Goal: Task Accomplishment & Management: Use online tool/utility

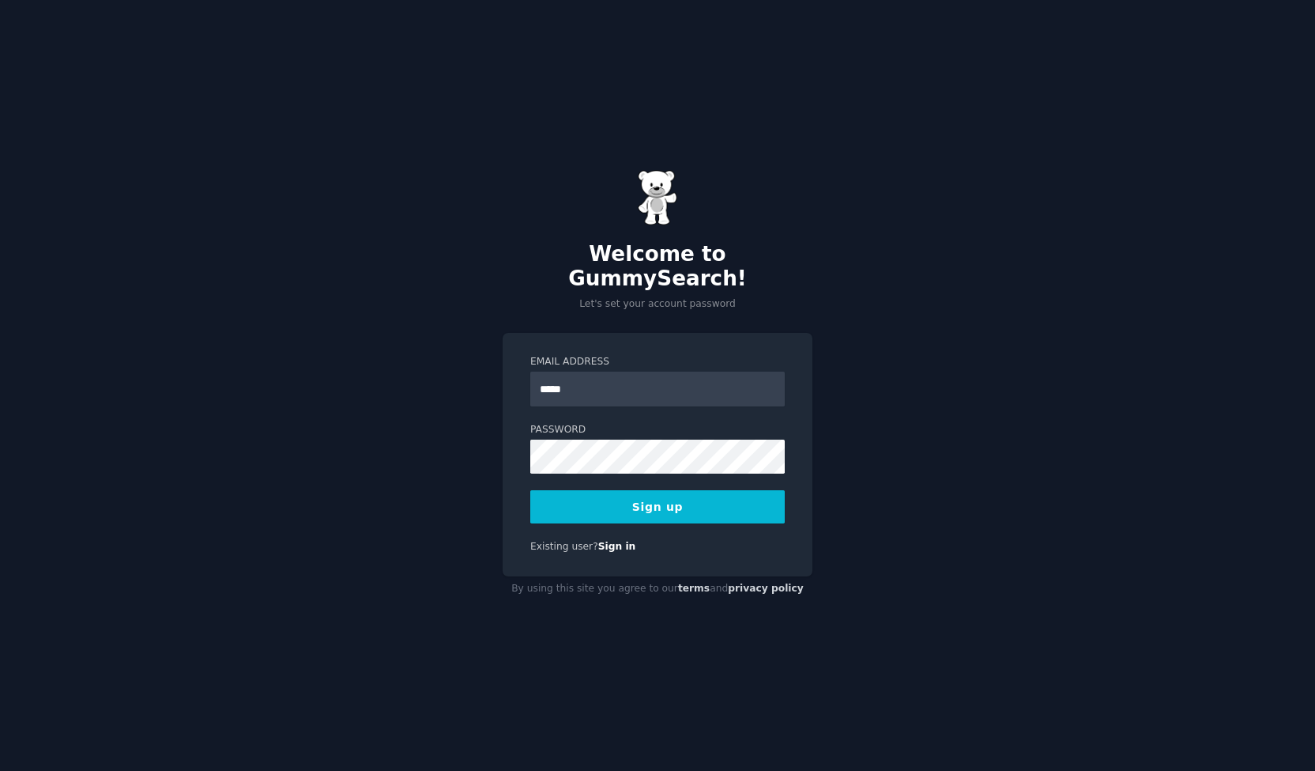
type input "**********"
click at [715, 502] on button "Sign up" at bounding box center [657, 506] width 255 height 33
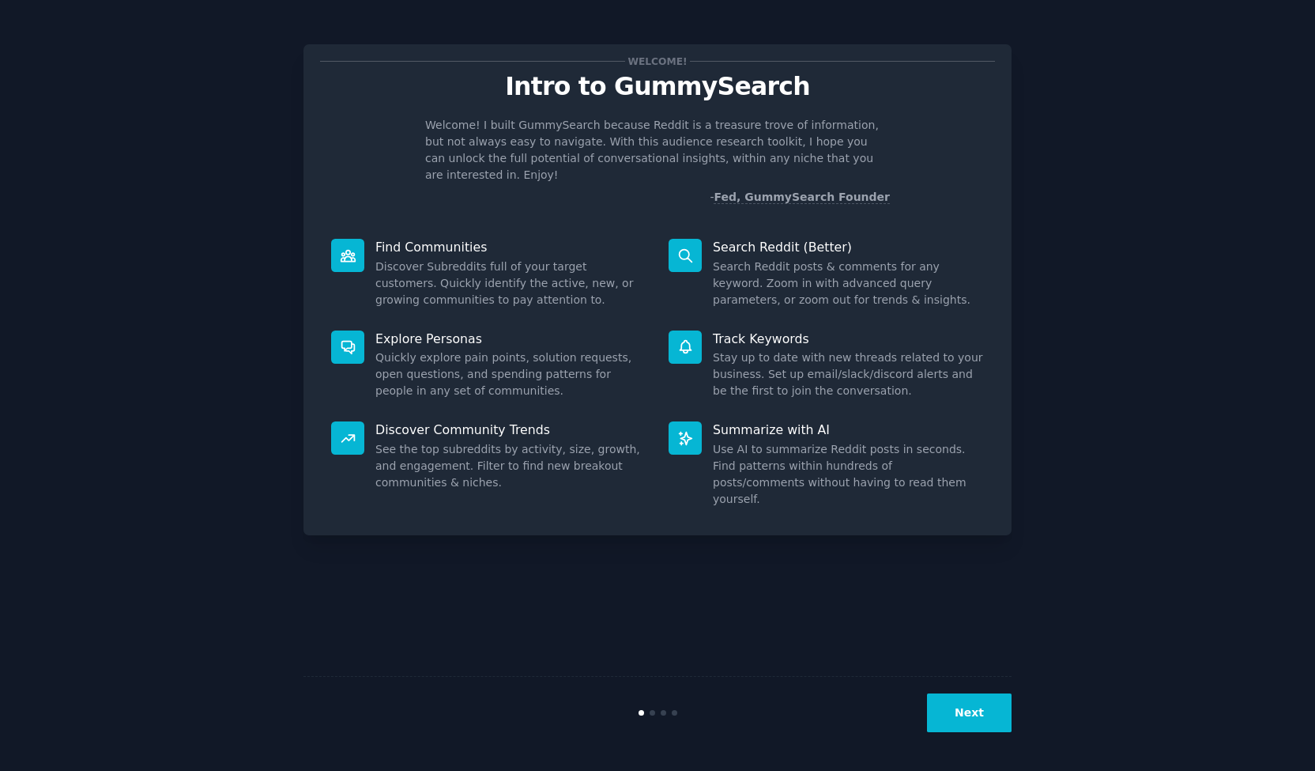
click at [698, 239] on div at bounding box center [685, 255] width 33 height 33
click at [968, 723] on button "Next" at bounding box center [969, 712] width 85 height 39
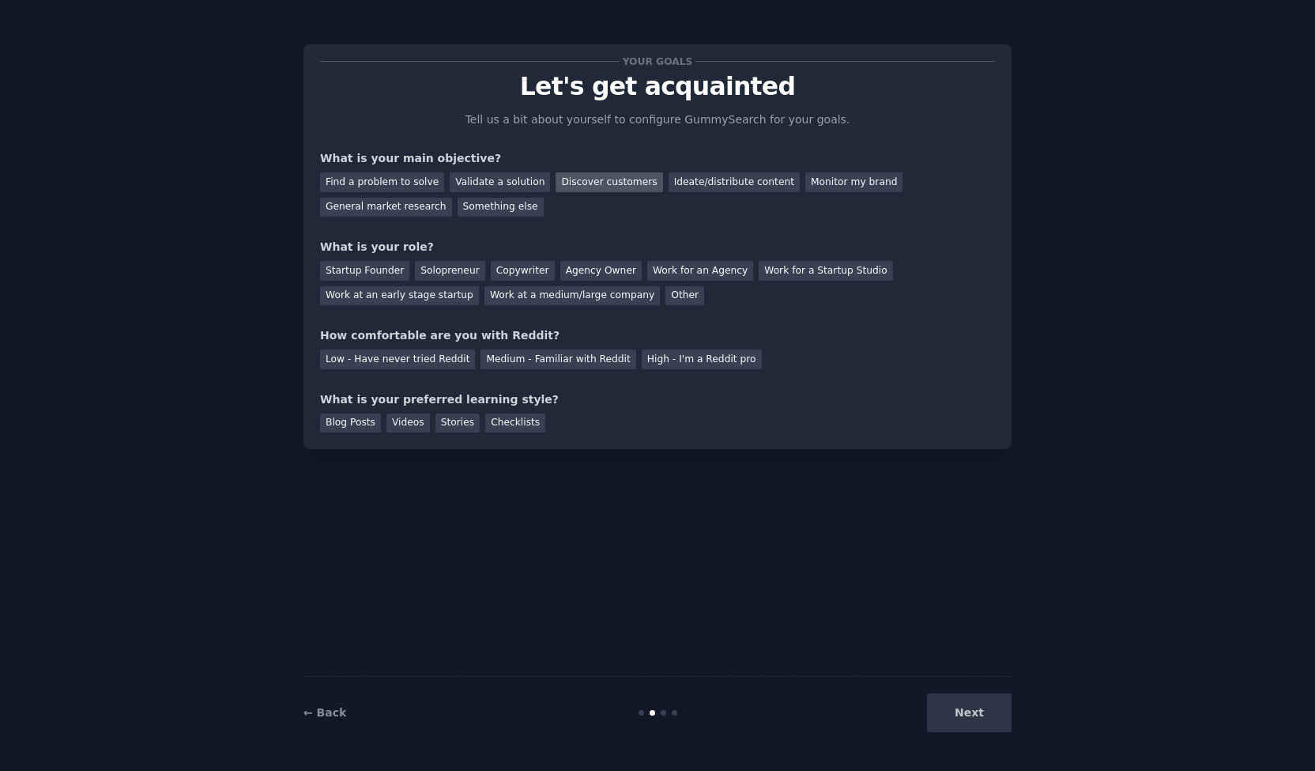
click at [586, 177] on div "Discover customers" at bounding box center [609, 182] width 107 height 20
click at [383, 267] on div "Startup Founder" at bounding box center [364, 271] width 89 height 20
click at [393, 360] on div "Low - Have never tried Reddit" at bounding box center [397, 359] width 155 height 20
click at [485, 423] on div "Checklists" at bounding box center [515, 423] width 60 height 20
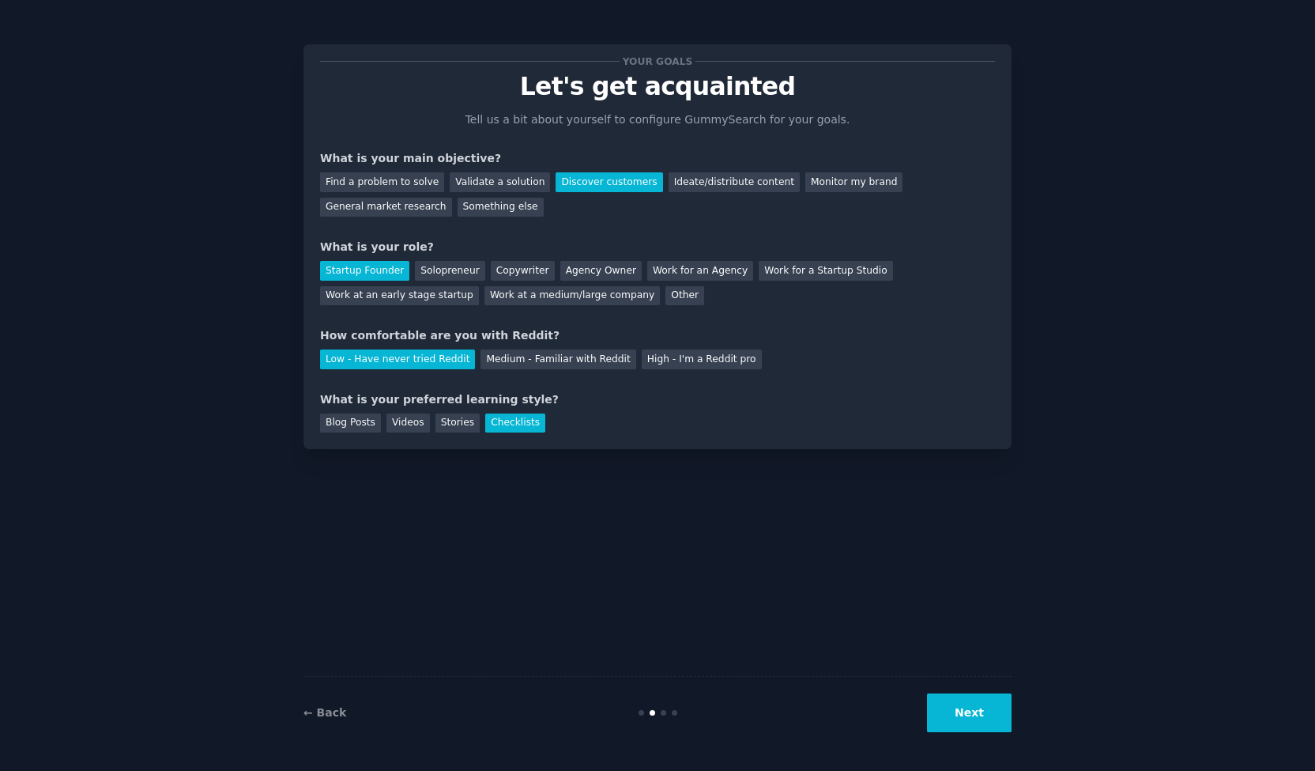
click at [945, 713] on button "Next" at bounding box center [969, 712] width 85 height 39
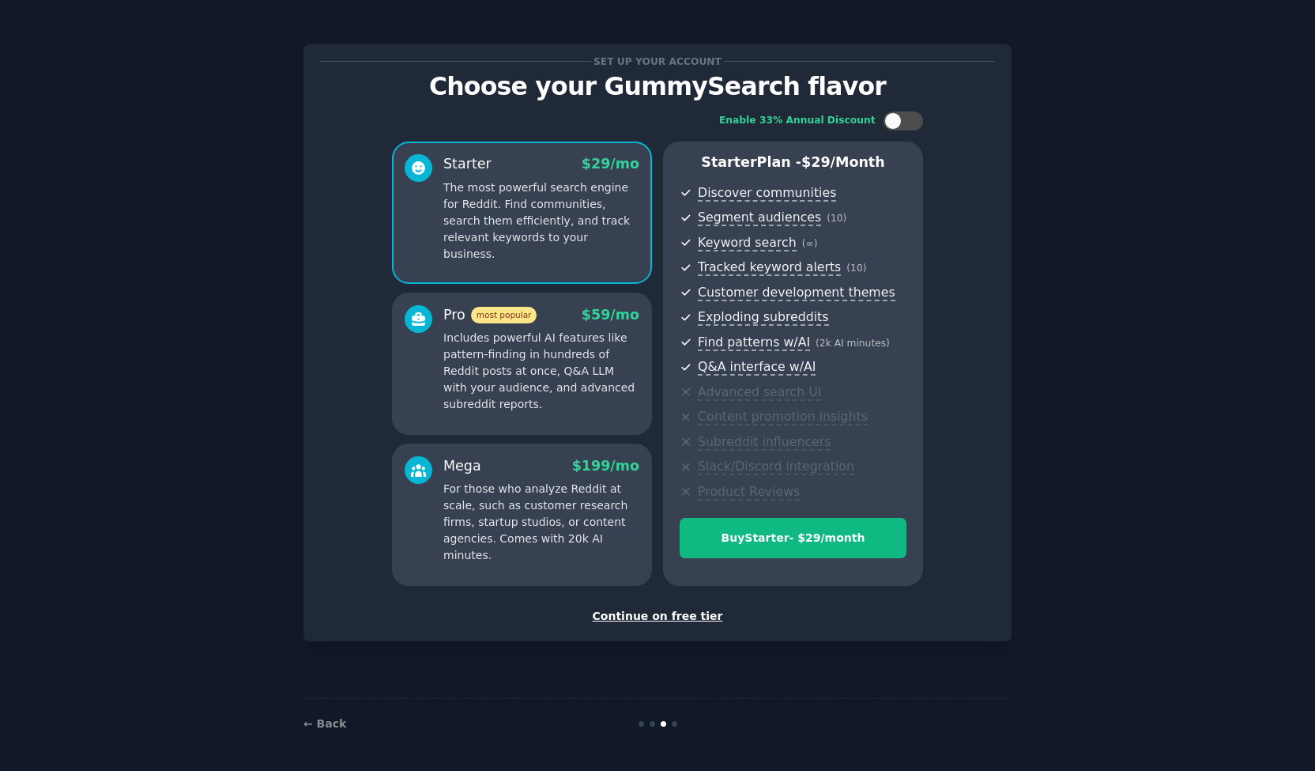
click at [677, 613] on div "Continue on free tier" at bounding box center [657, 616] width 675 height 17
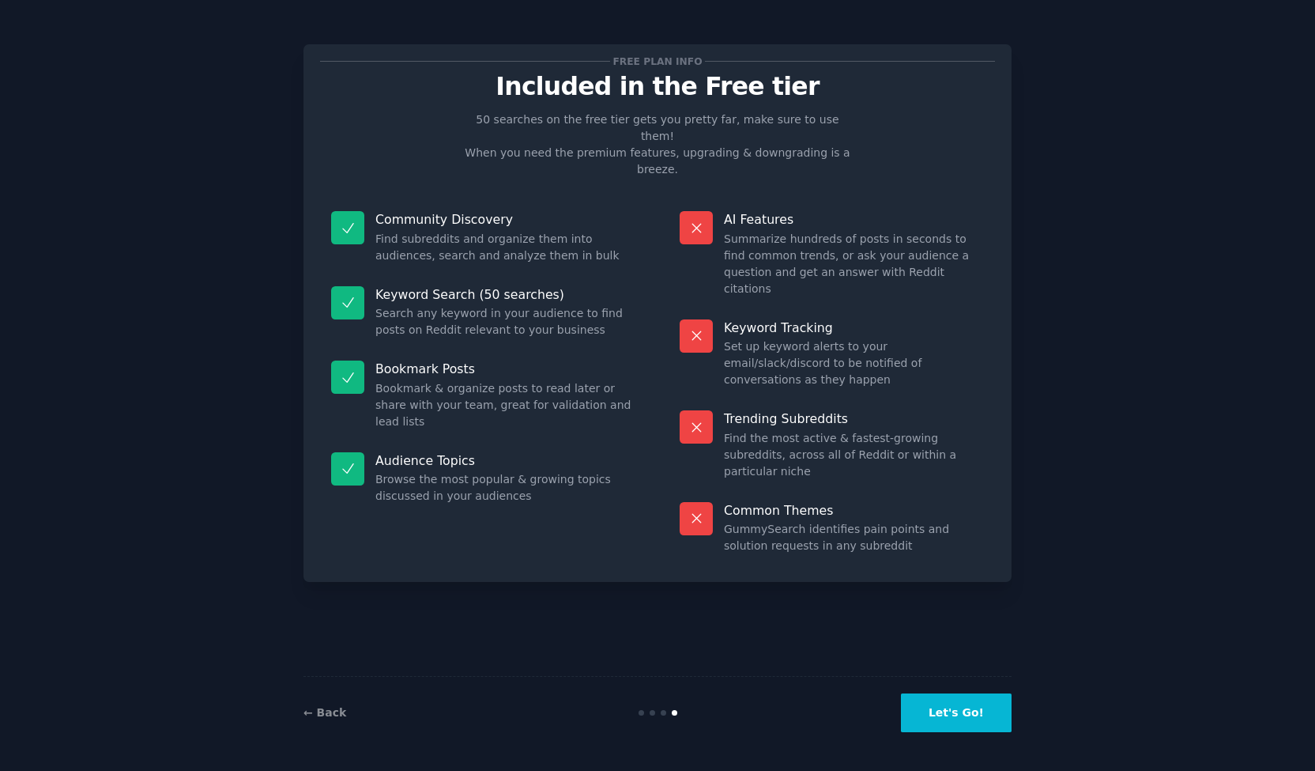
click at [357, 286] on div at bounding box center [347, 302] width 33 height 33
click at [934, 703] on button "Let's Go!" at bounding box center [956, 712] width 111 height 39
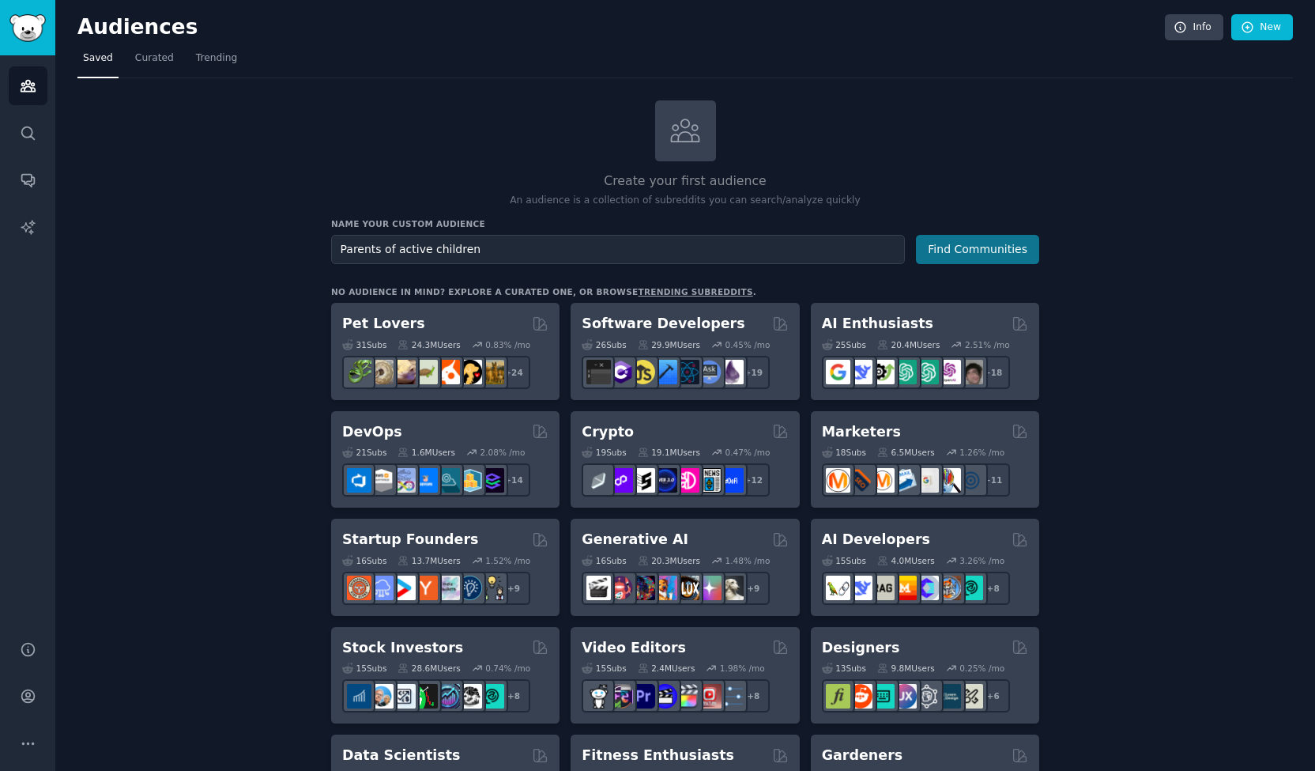
type input "Parents of active children"
click at [1012, 240] on button "Find Communities" at bounding box center [977, 249] width 123 height 29
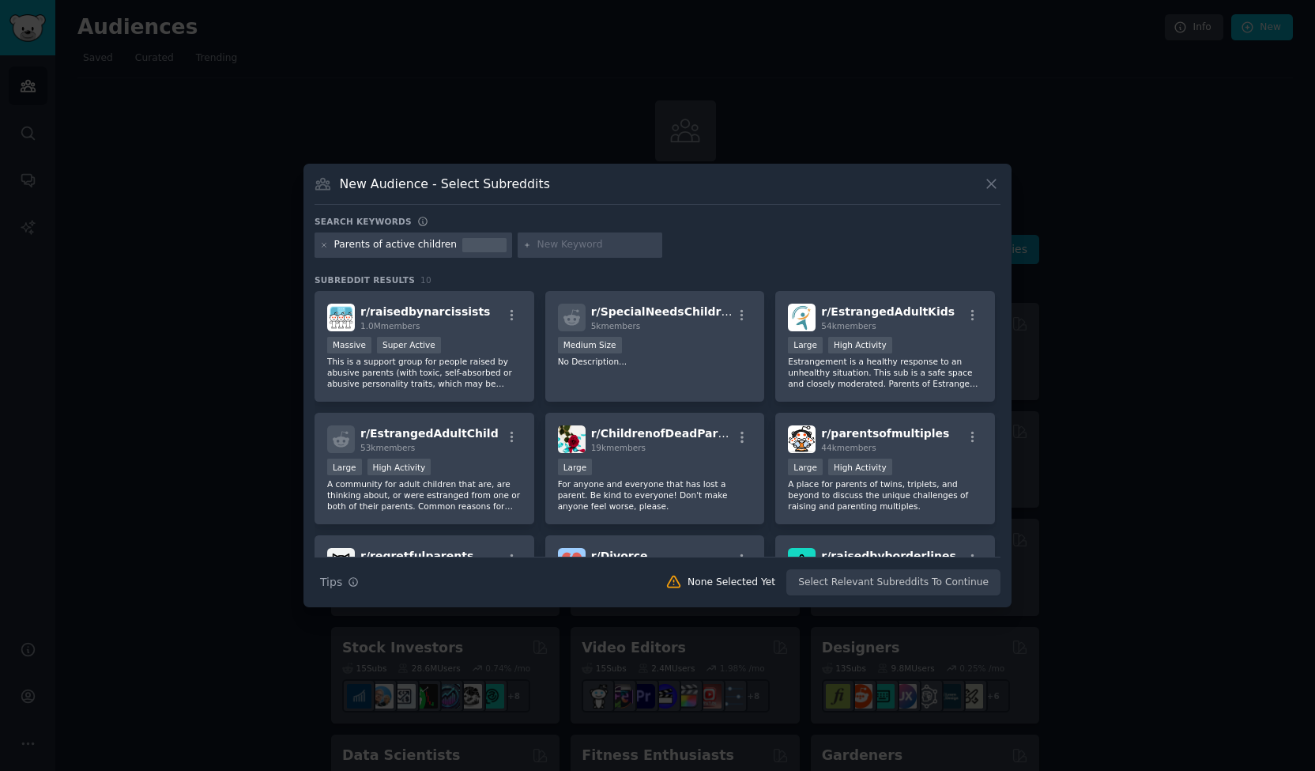
click at [540, 244] on input "text" at bounding box center [597, 245] width 120 height 14
type input "recording sports"
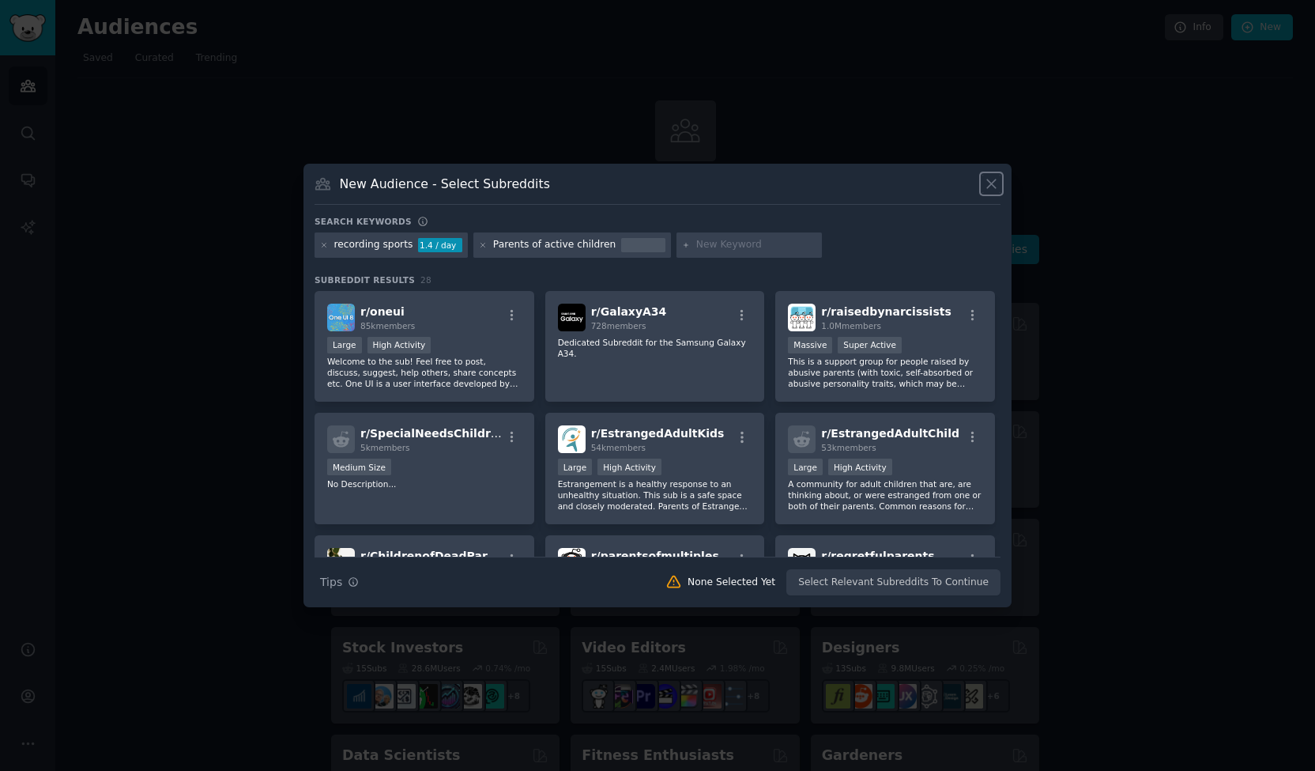
click at [988, 179] on icon at bounding box center [991, 183] width 17 height 17
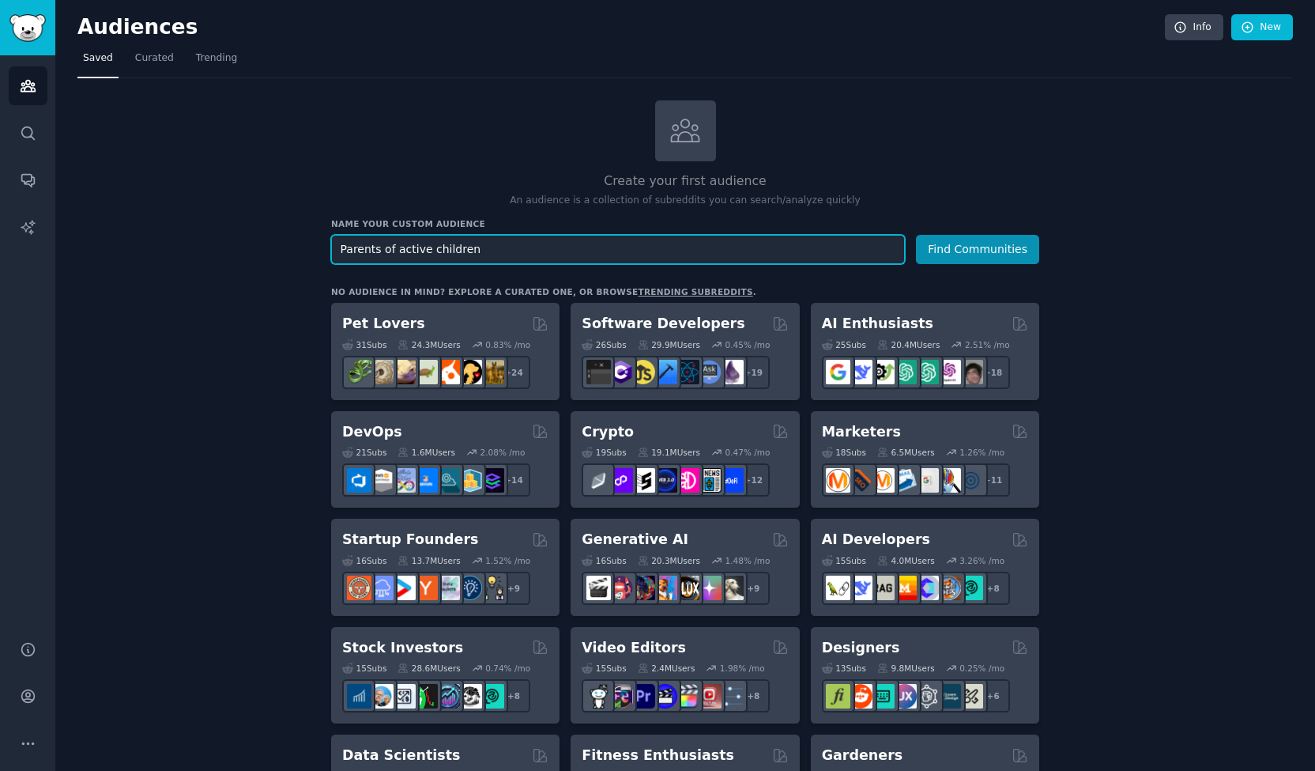
click at [466, 253] on input "Parents of active children" at bounding box center [618, 249] width 574 height 29
click at [417, 247] on input "Parents of active children" at bounding box center [618, 249] width 574 height 29
click at [410, 247] on input "Parents of active children" at bounding box center [618, 249] width 574 height 29
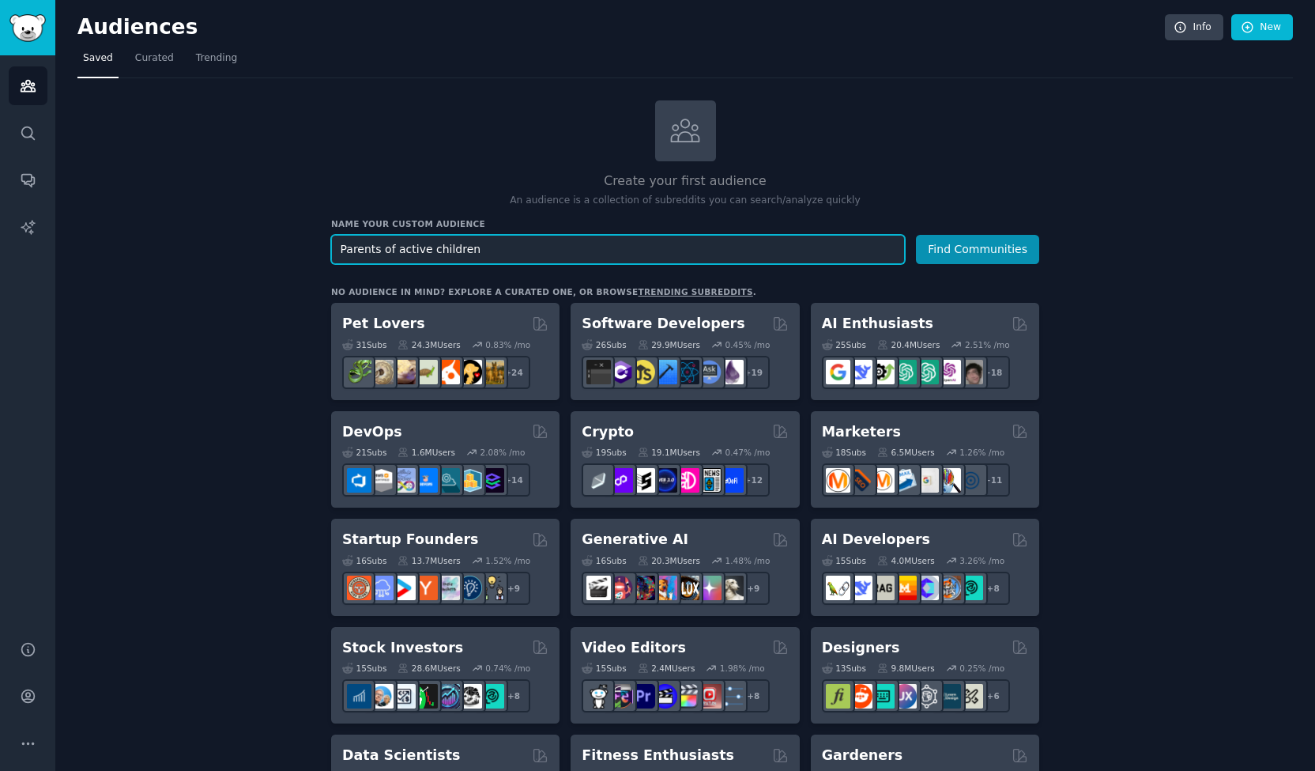
click at [410, 247] on input "Parents of active children" at bounding box center [618, 249] width 574 height 29
type input "Parents"
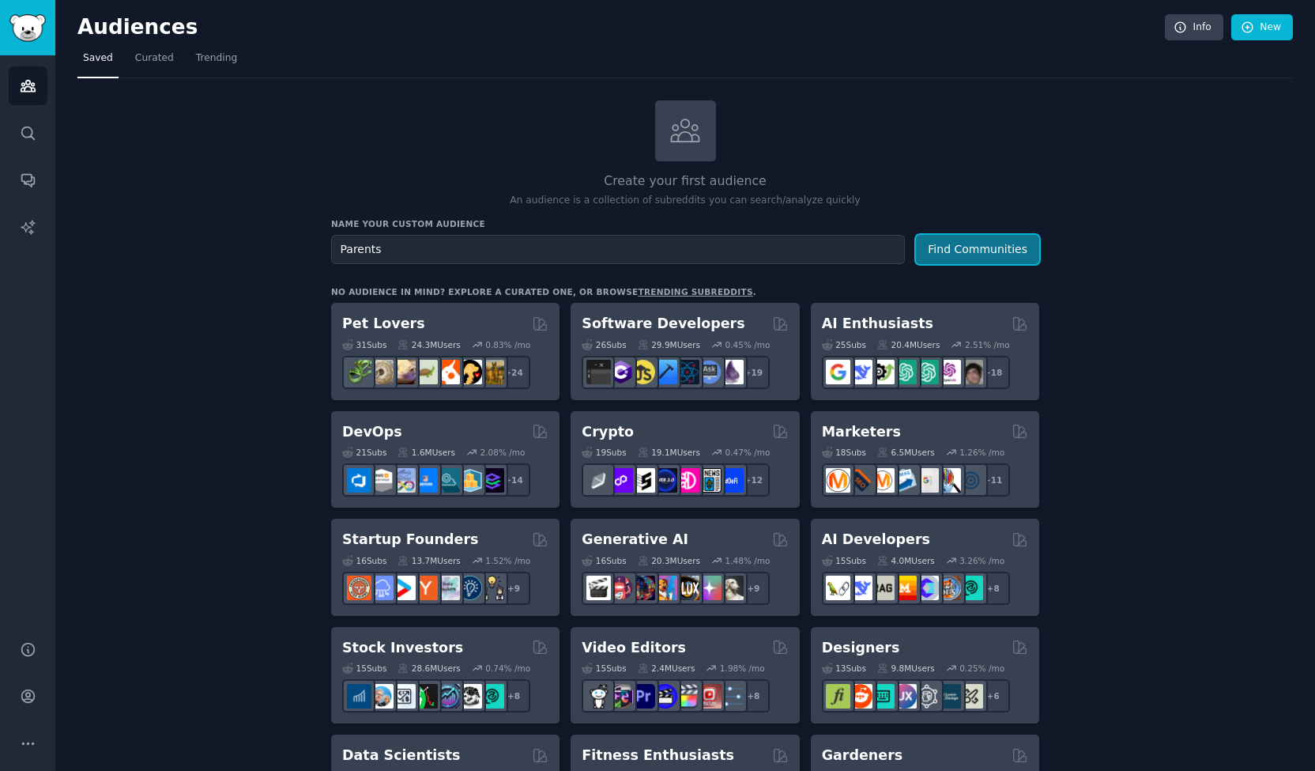
click at [936, 246] on button "Find Communities" at bounding box center [977, 249] width 123 height 29
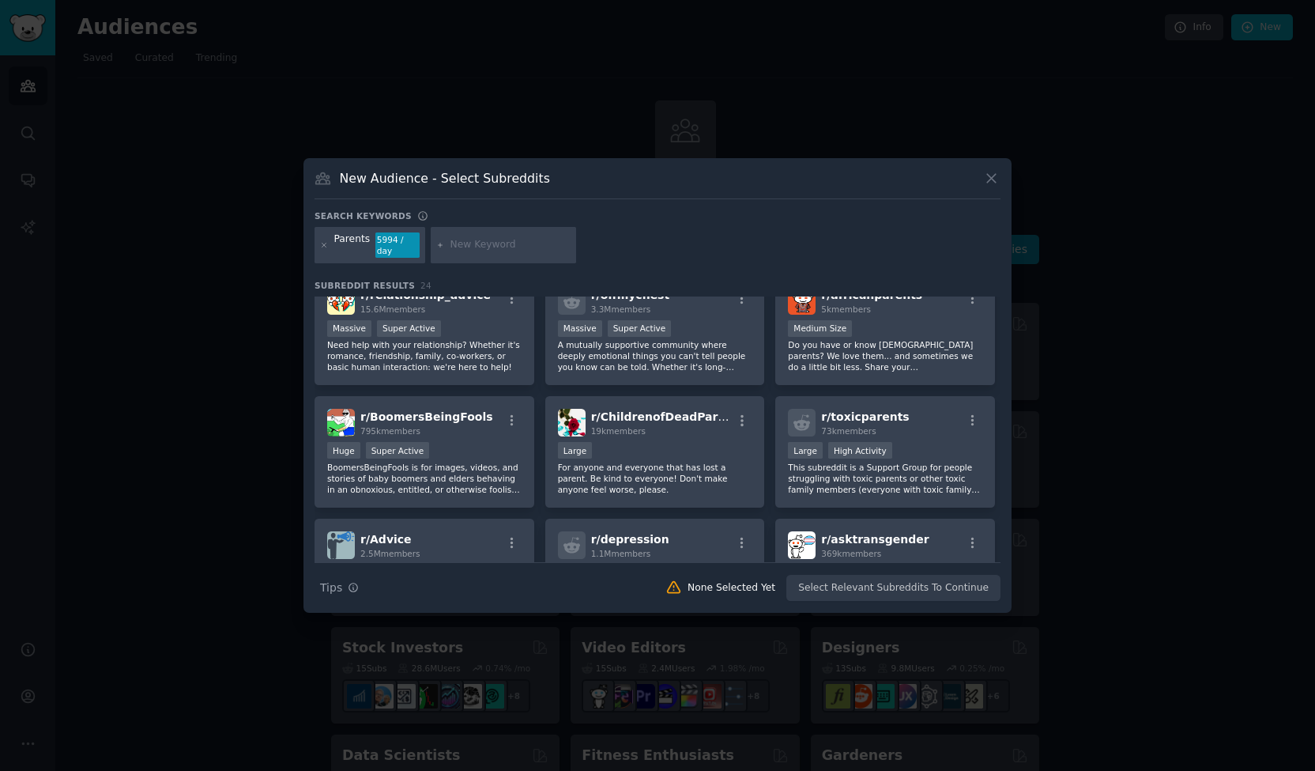
scroll to position [517, 0]
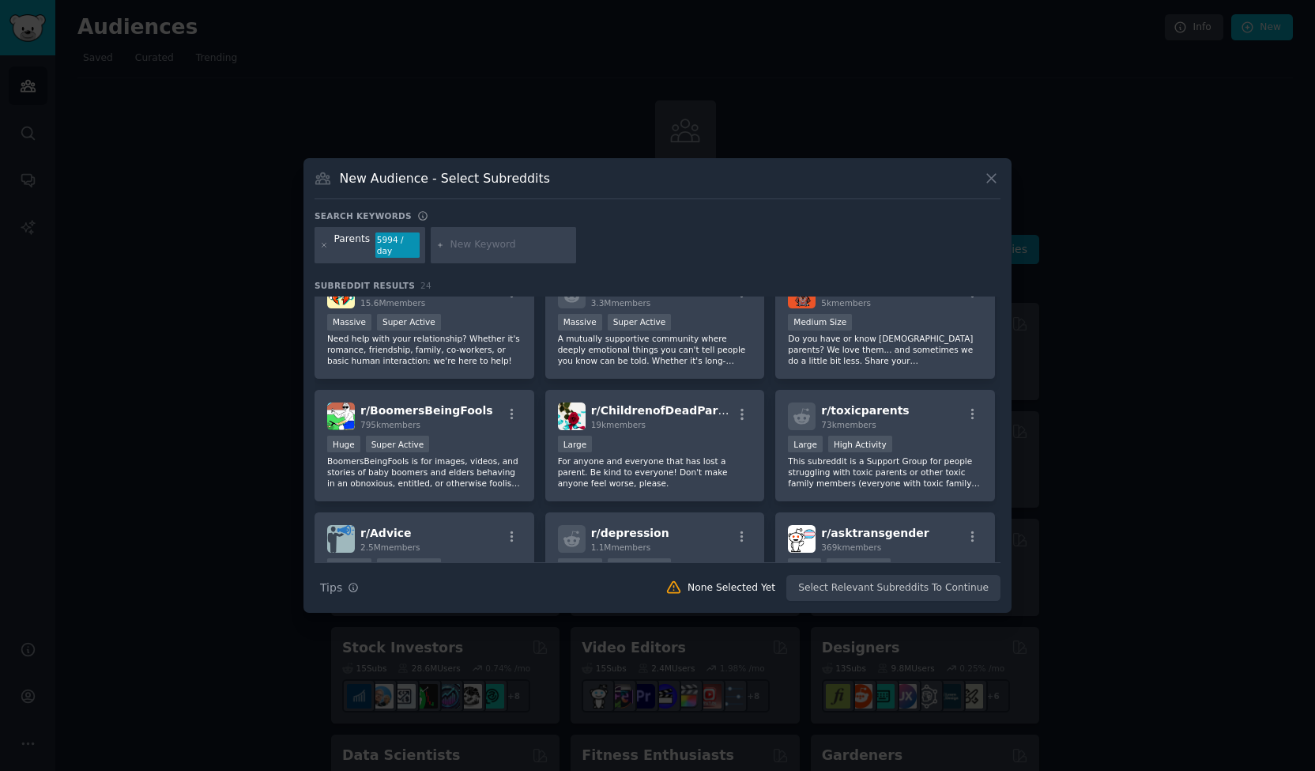
click at [509, 248] on input "text" at bounding box center [511, 245] width 120 height 14
type input "recording videos"
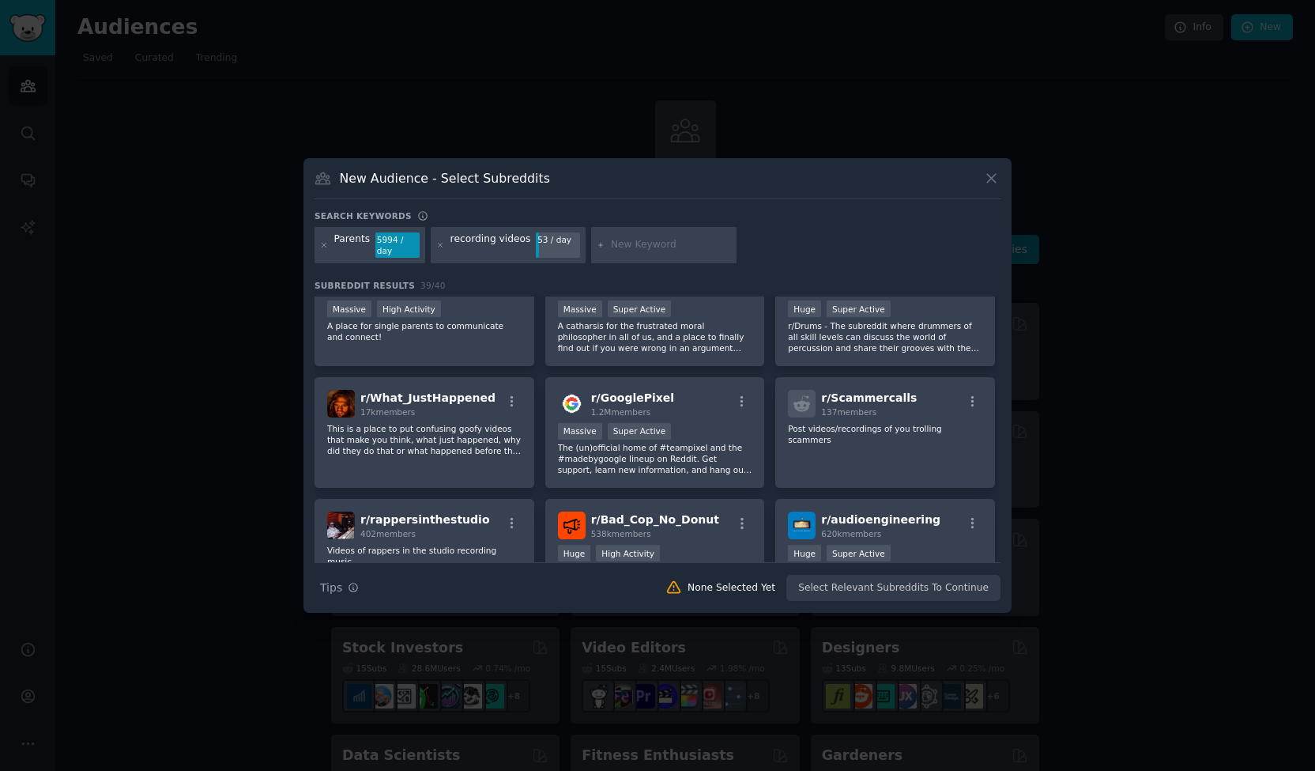
scroll to position [406, 0]
click at [983, 179] on icon at bounding box center [991, 178] width 17 height 17
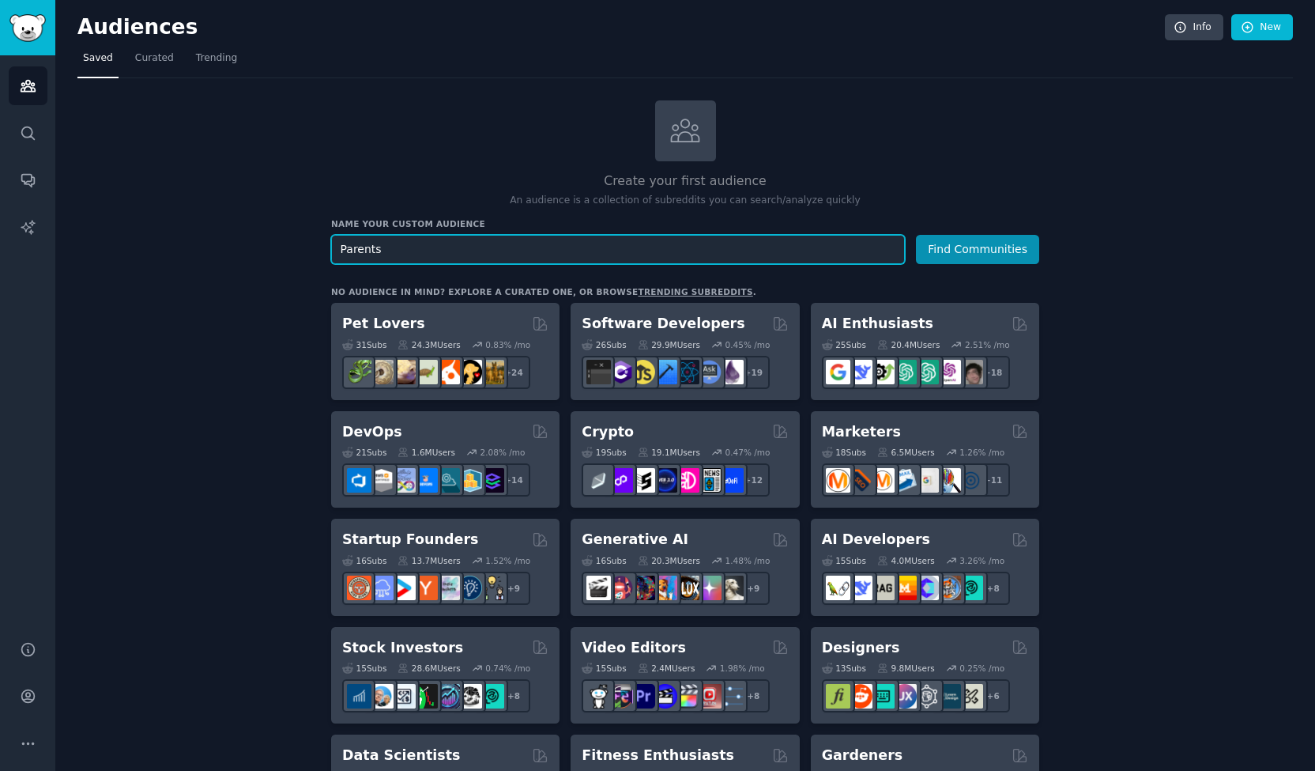
click at [367, 253] on input "Parents" at bounding box center [618, 249] width 574 height 29
type input "live stream no advertising"
click at [916, 235] on button "Find Communities" at bounding box center [977, 249] width 123 height 29
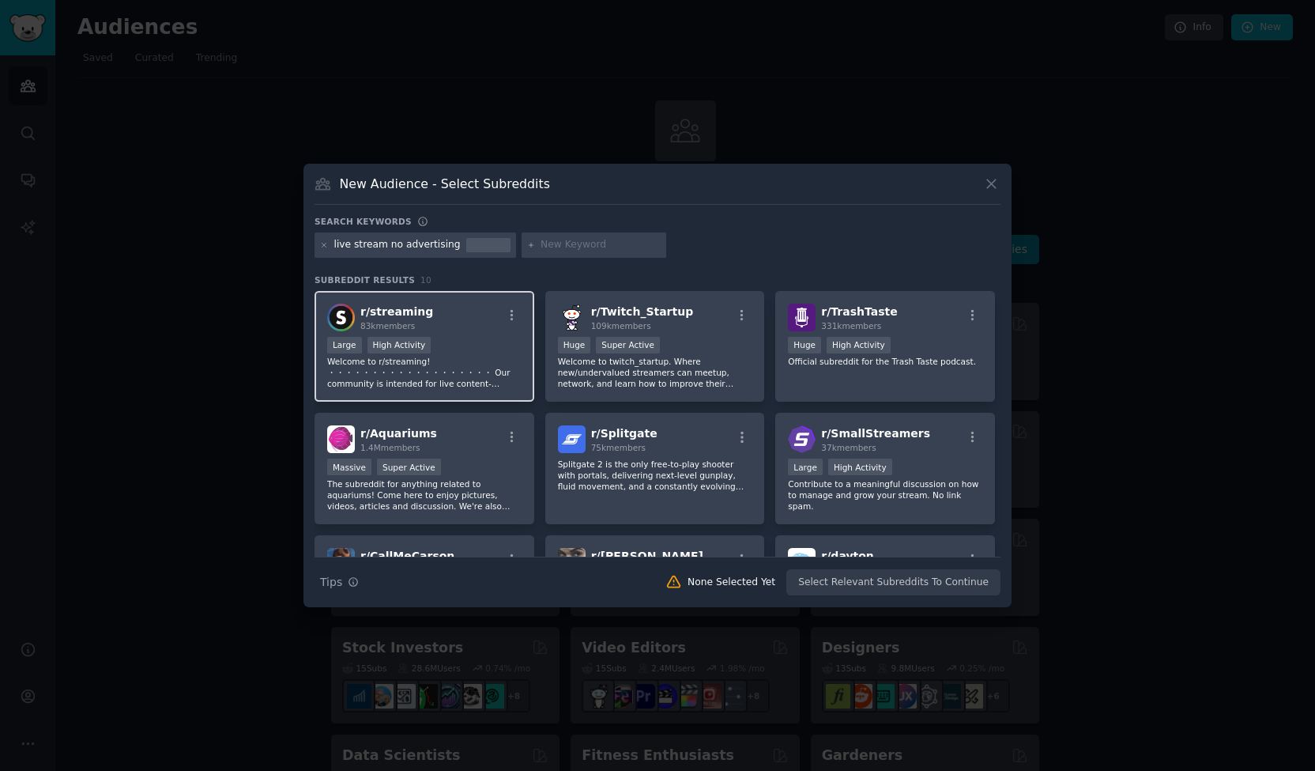
click at [480, 340] on div "Large High Activity" at bounding box center [424, 347] width 194 height 20
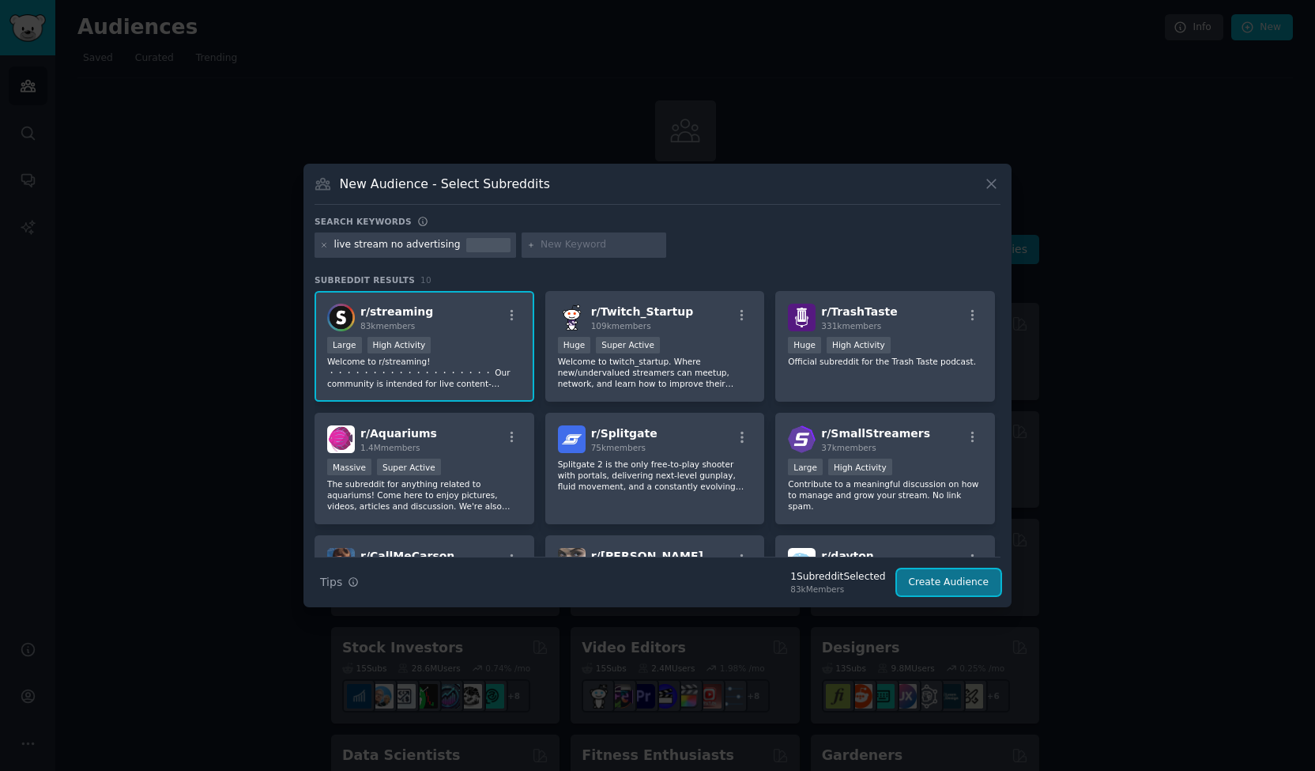
click at [953, 573] on button "Create Audience" at bounding box center [949, 582] width 104 height 27
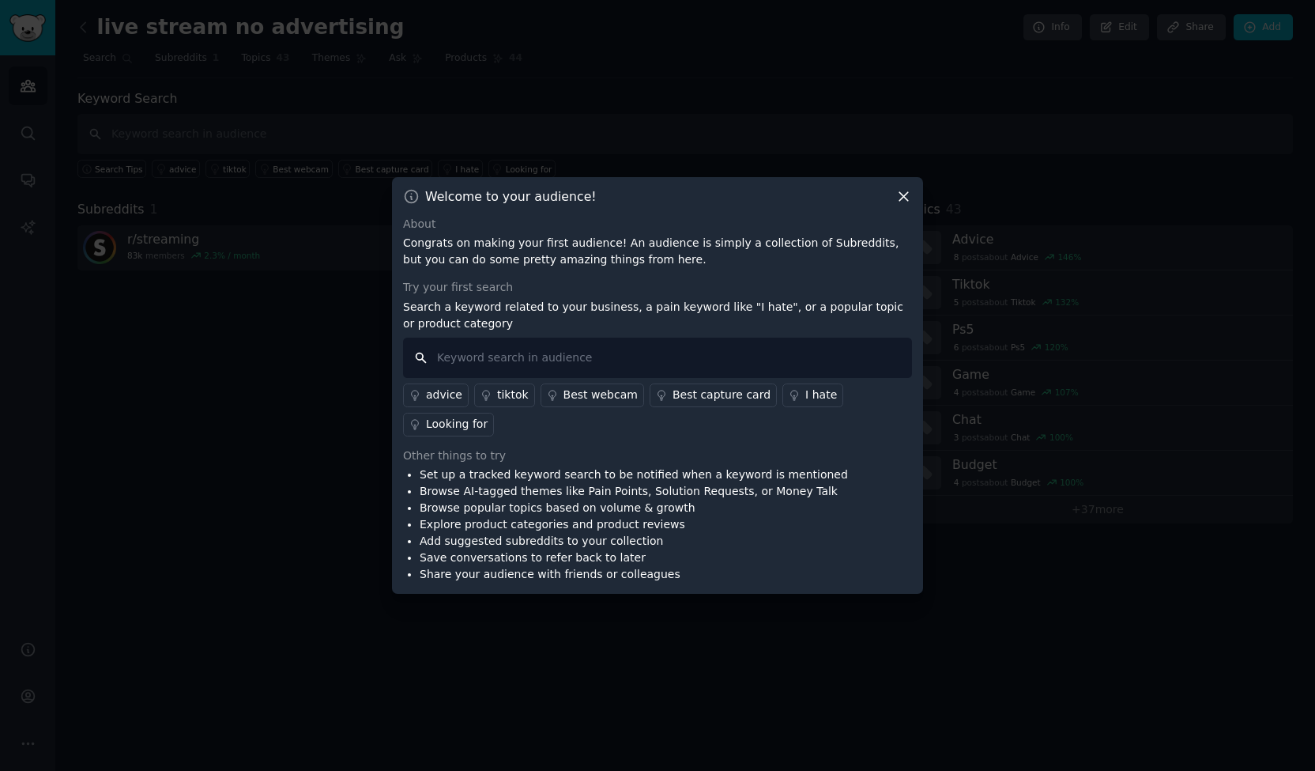
click at [615, 376] on input "text" at bounding box center [657, 358] width 509 height 40
type input "vimeo"
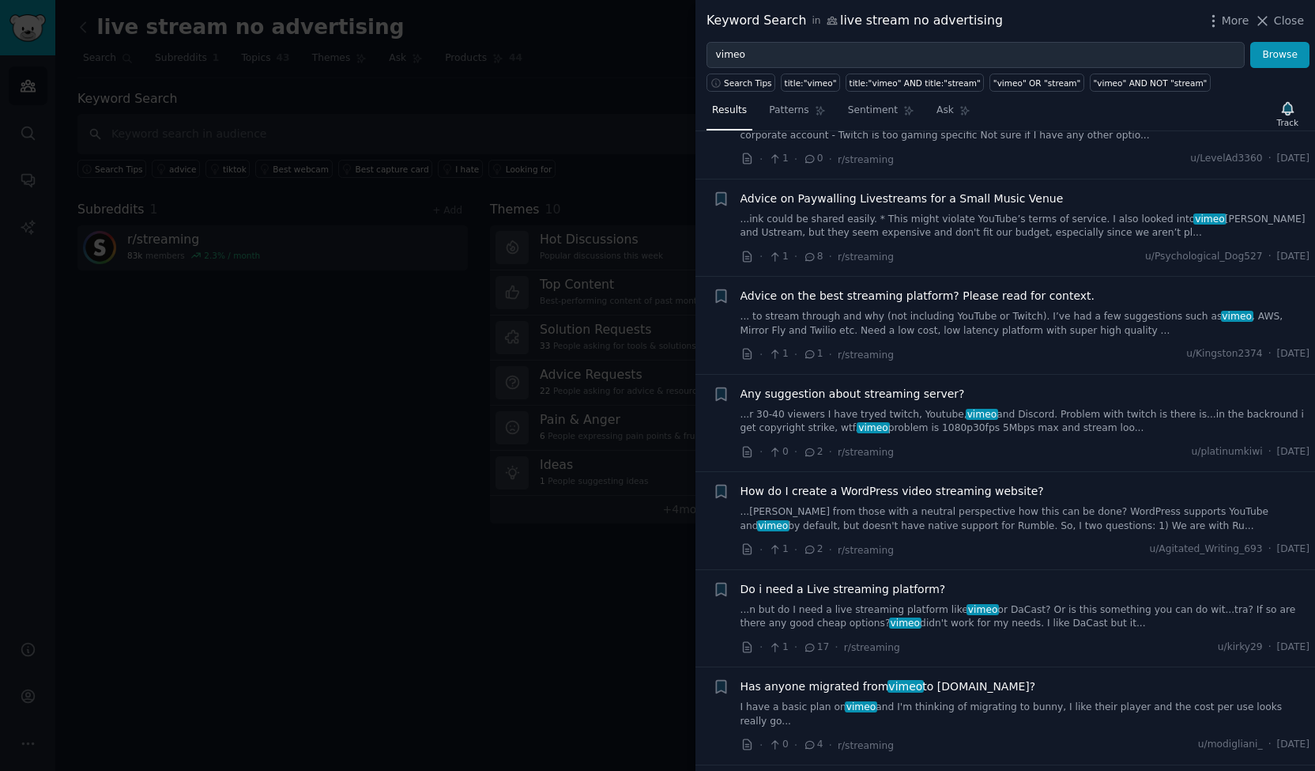
scroll to position [175, 0]
click at [868, 285] on span "Advice on the best streaming platform? Please read for context." at bounding box center [918, 293] width 355 height 17
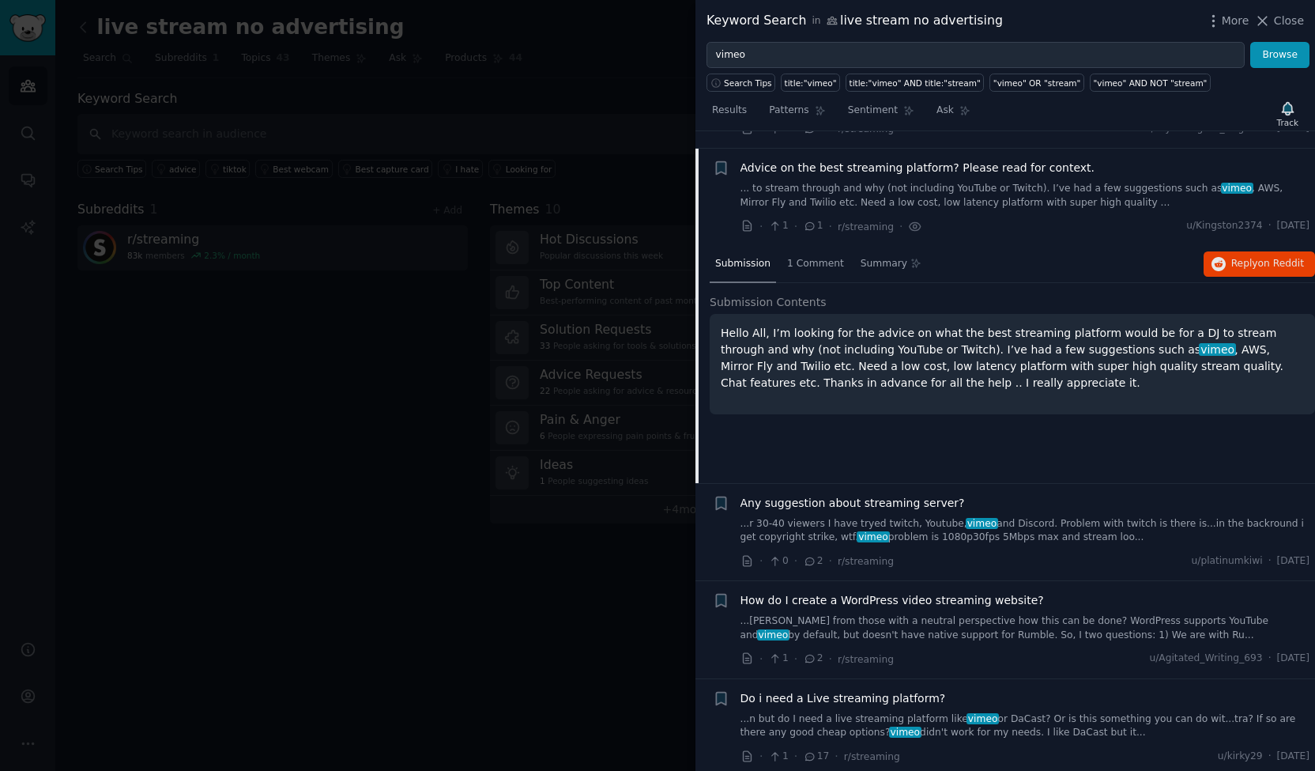
scroll to position [303, 0]
click at [822, 252] on div "1 Comment" at bounding box center [816, 262] width 68 height 38
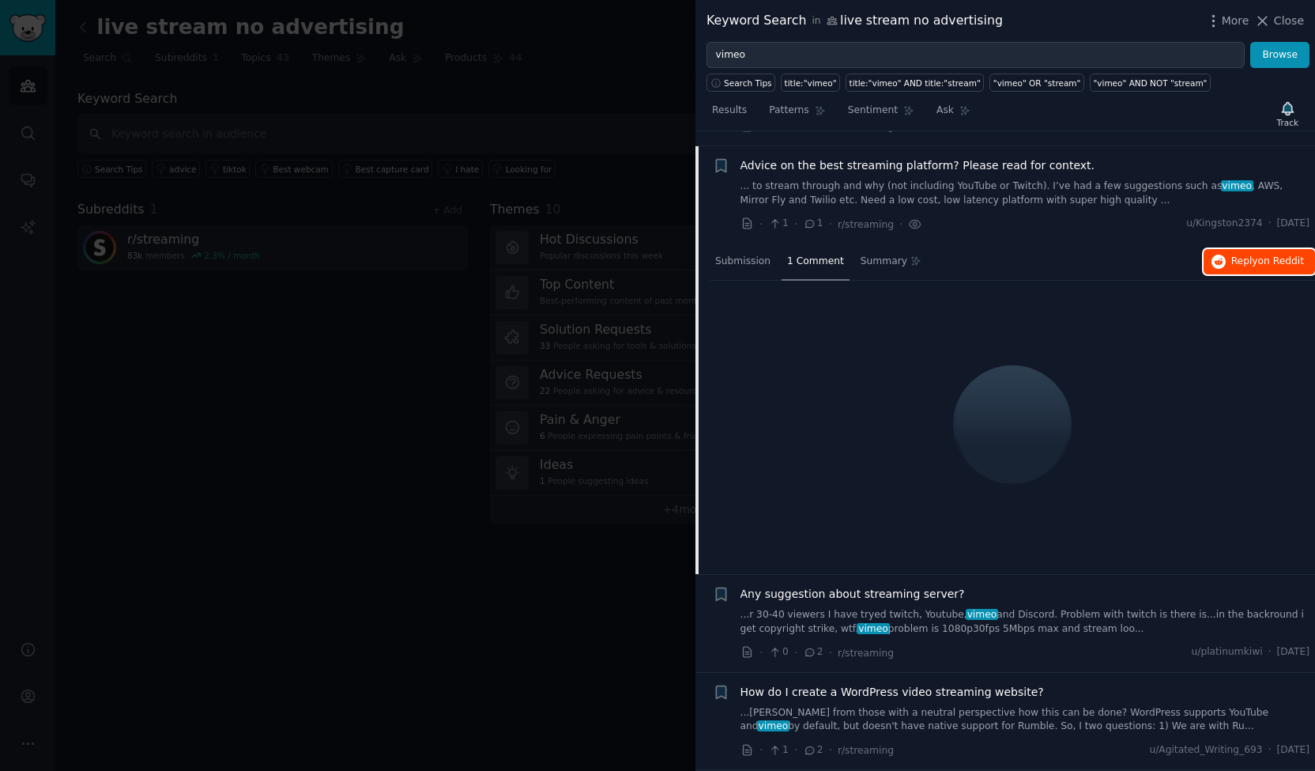
click at [1243, 255] on span "Reply on Reddit" at bounding box center [1268, 262] width 73 height 14
